Goal: Transaction & Acquisition: Purchase product/service

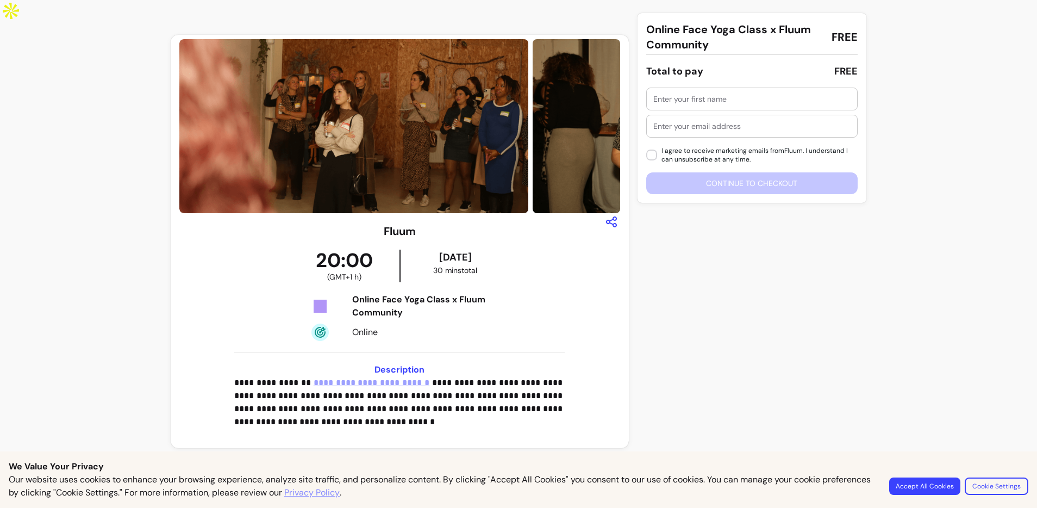
click at [710, 101] on input "text" at bounding box center [751, 98] width 197 height 11
click at [707, 102] on input "text" at bounding box center [751, 98] width 197 height 11
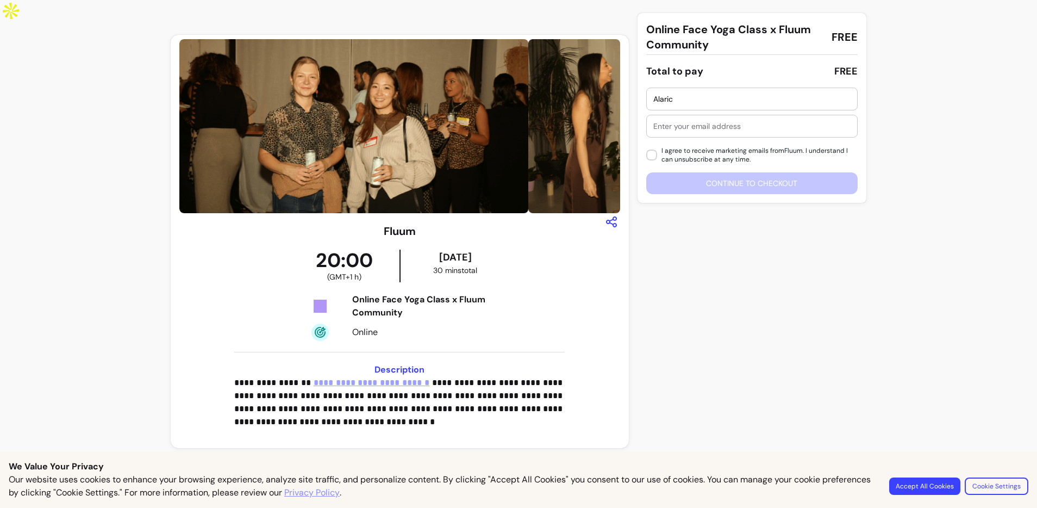
type input "Alaric"
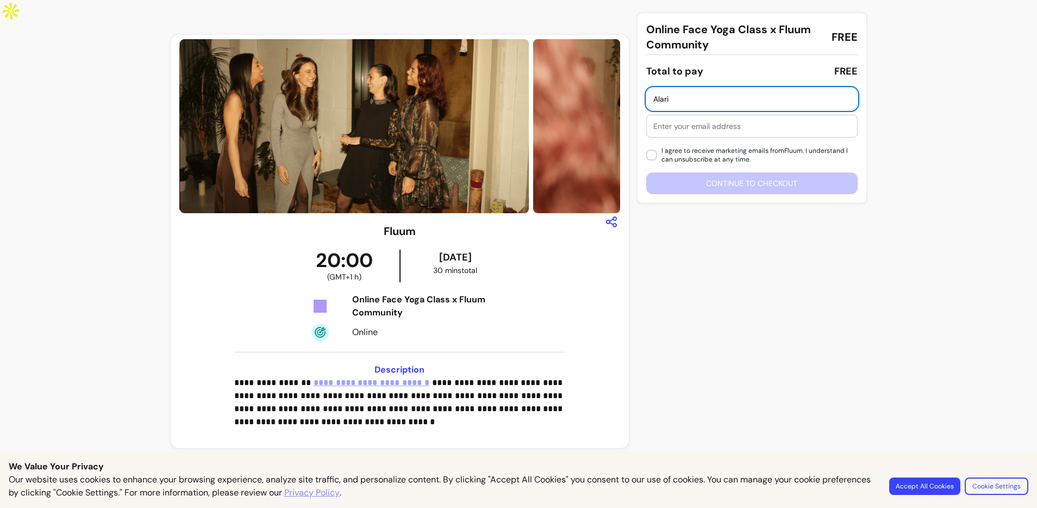
type input "Alaric"
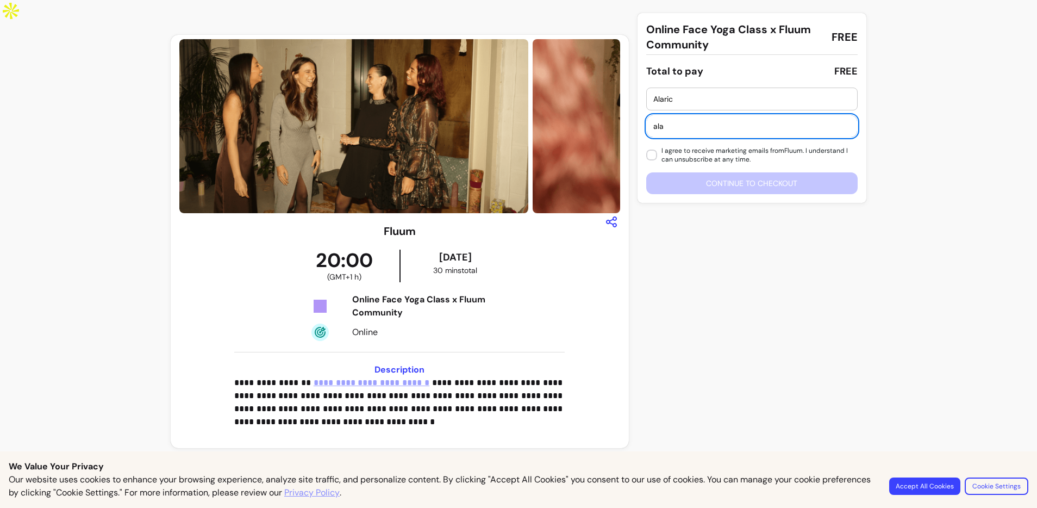
type input "alaricster@gmail.com"
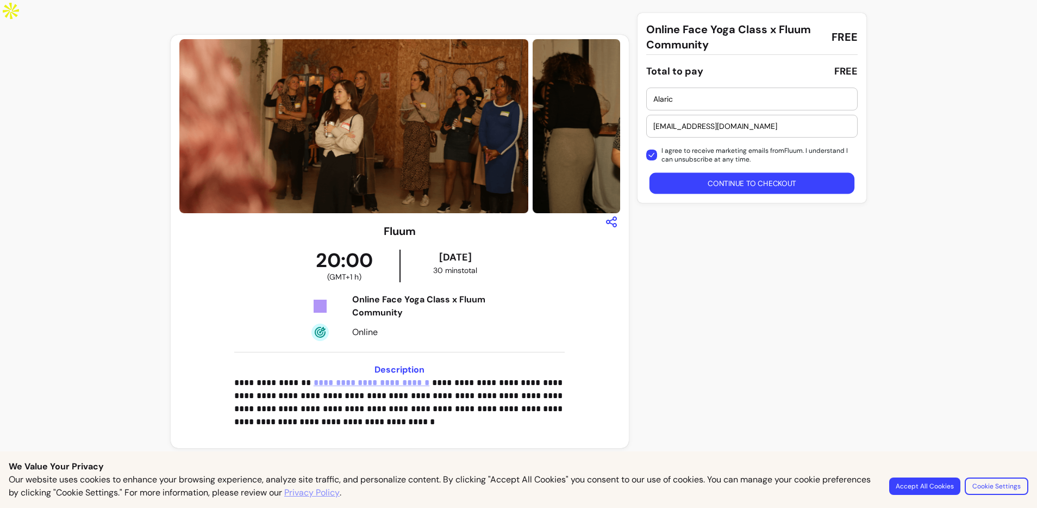
click at [736, 182] on button "Continue to checkout" at bounding box center [751, 183] width 205 height 21
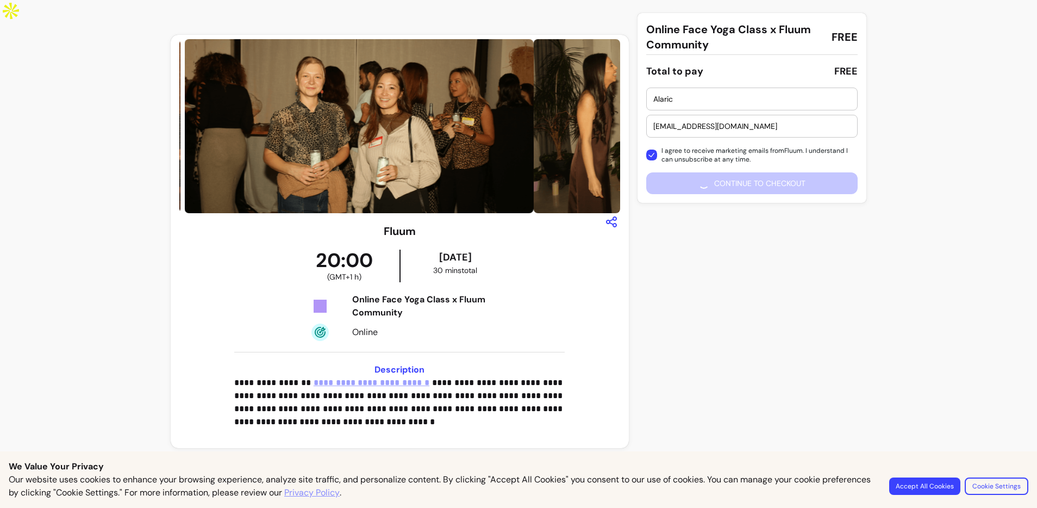
click at [930, 487] on button "Accept All Cookies" at bounding box center [924, 485] width 71 height 17
